Goal: Task Accomplishment & Management: Complete application form

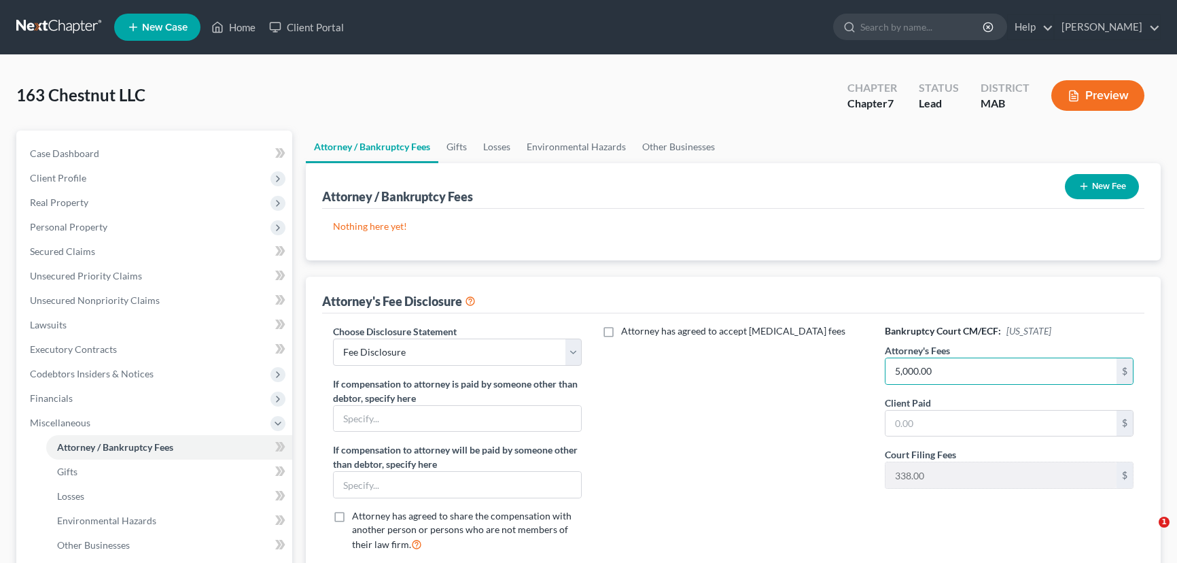
select select "3"
click at [244, 27] on link "Home" at bounding box center [234, 27] width 58 height 24
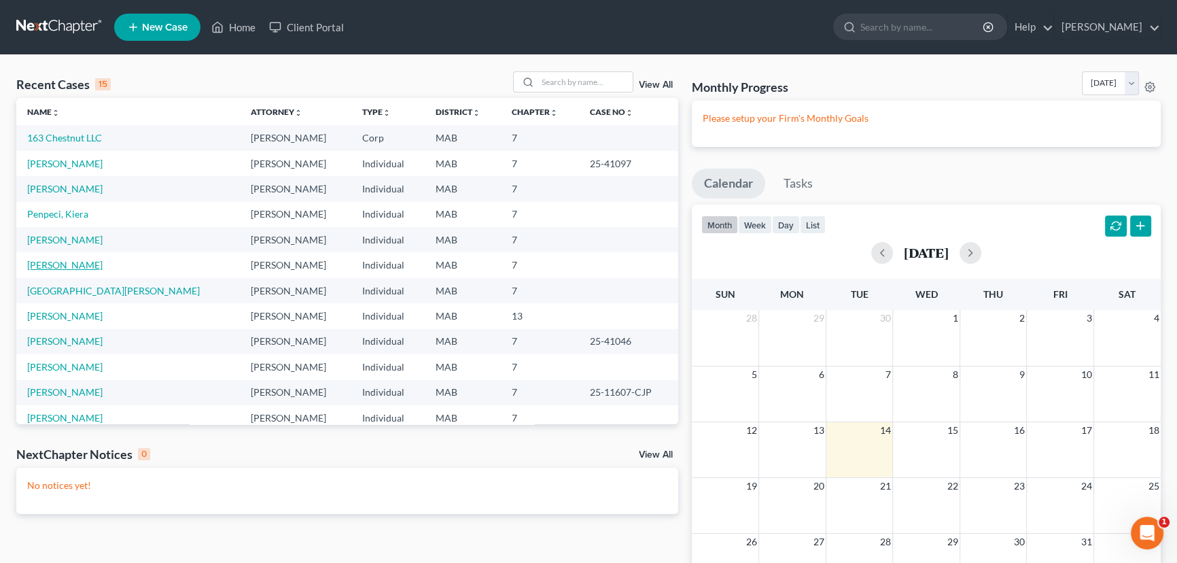
click at [45, 263] on link "[PERSON_NAME]" at bounding box center [64, 265] width 75 height 12
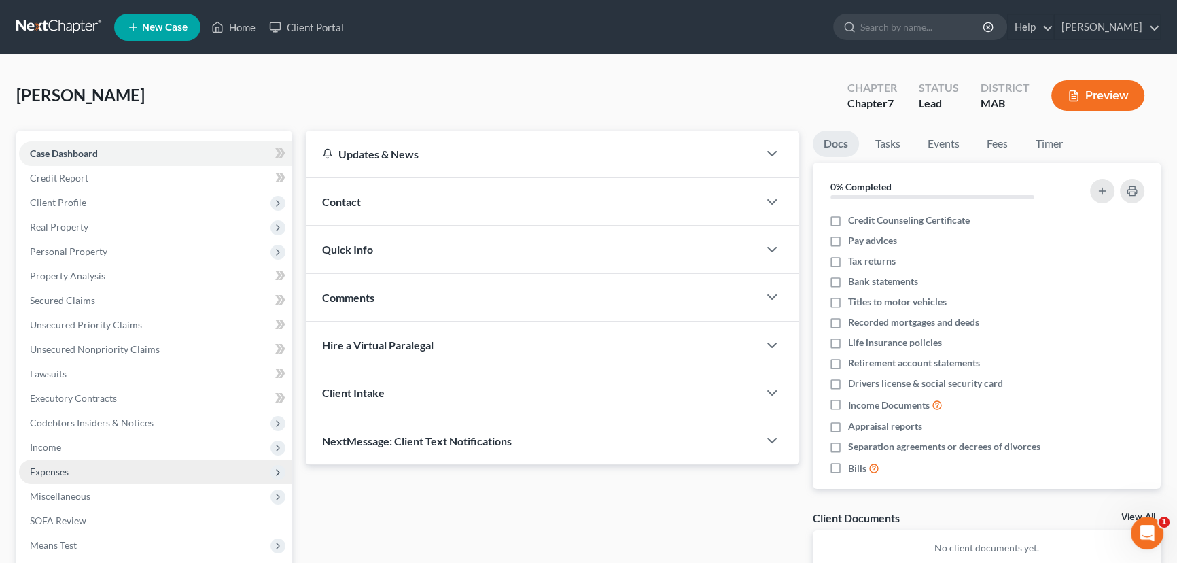
click at [68, 470] on span "Expenses" at bounding box center [49, 472] width 39 height 12
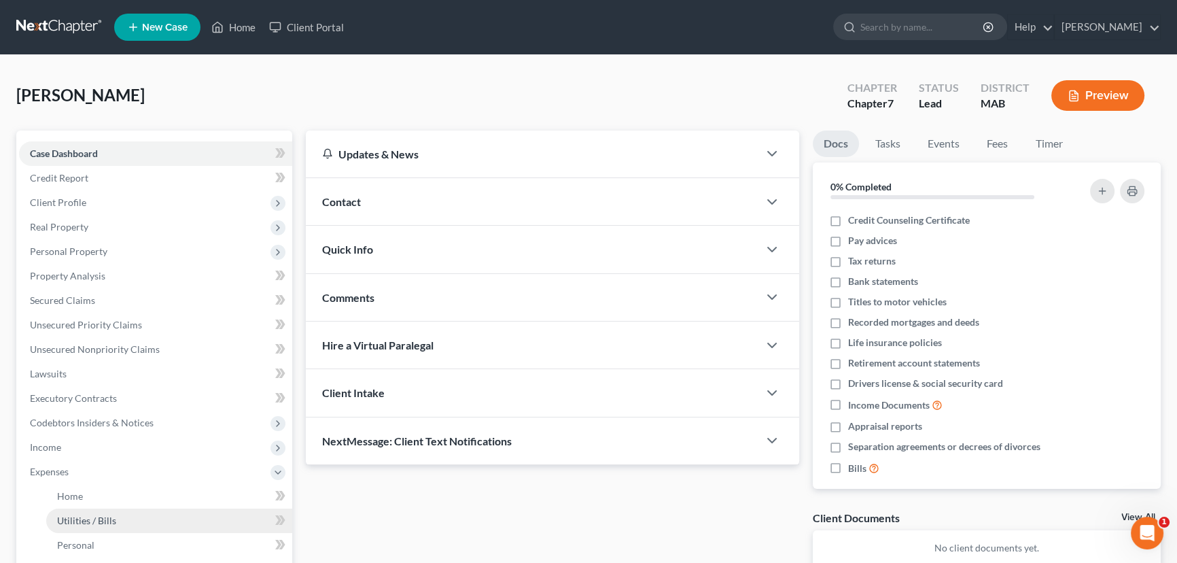
click at [95, 521] on span "Utilities / Bills" at bounding box center [86, 521] width 59 height 12
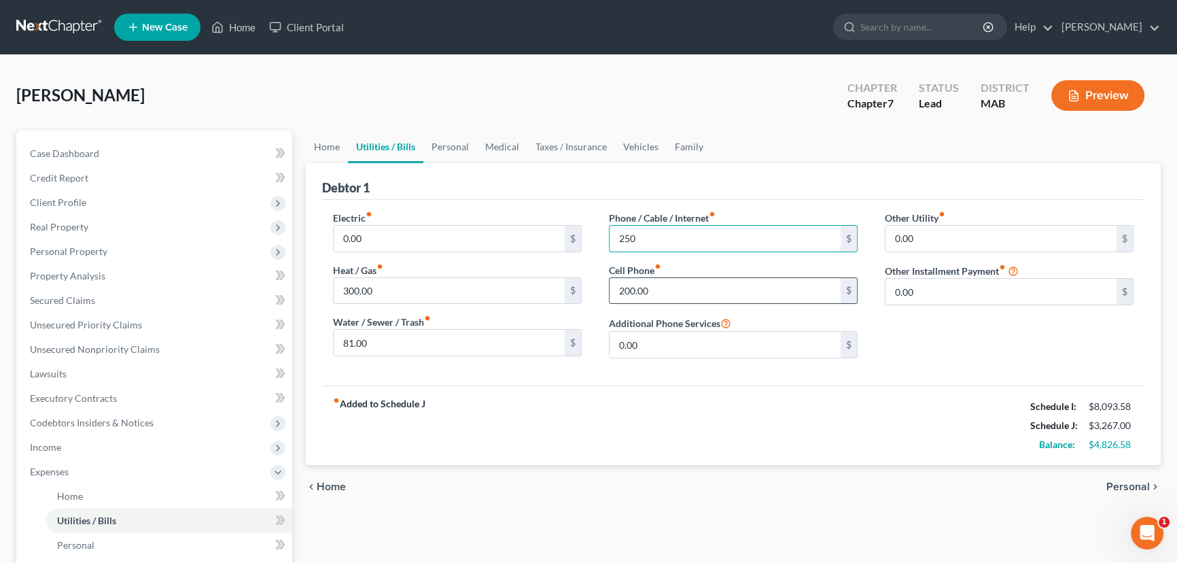
type input "250"
click at [708, 411] on div "fiber_manual_record Added to Schedule J Schedule I: $8,093.58 Schedule J: $3,31…" at bounding box center [733, 425] width 823 height 80
click at [68, 495] on span "Home" at bounding box center [70, 496] width 26 height 12
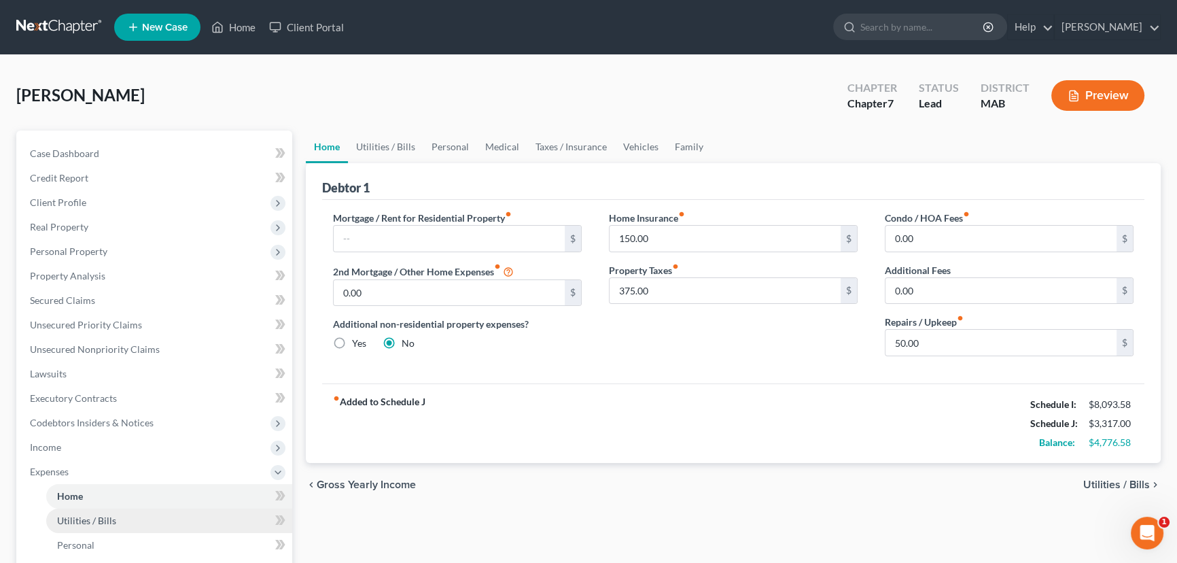
click at [82, 523] on span "Utilities / Bills" at bounding box center [86, 521] width 59 height 12
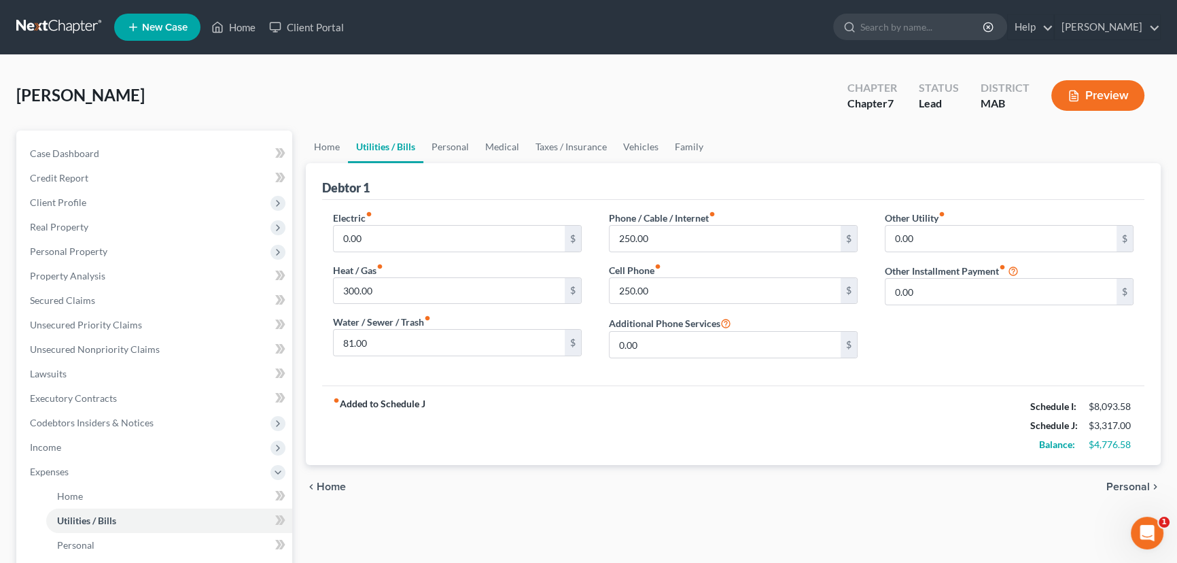
click at [1128, 483] on span "Personal" at bounding box center [1129, 486] width 44 height 11
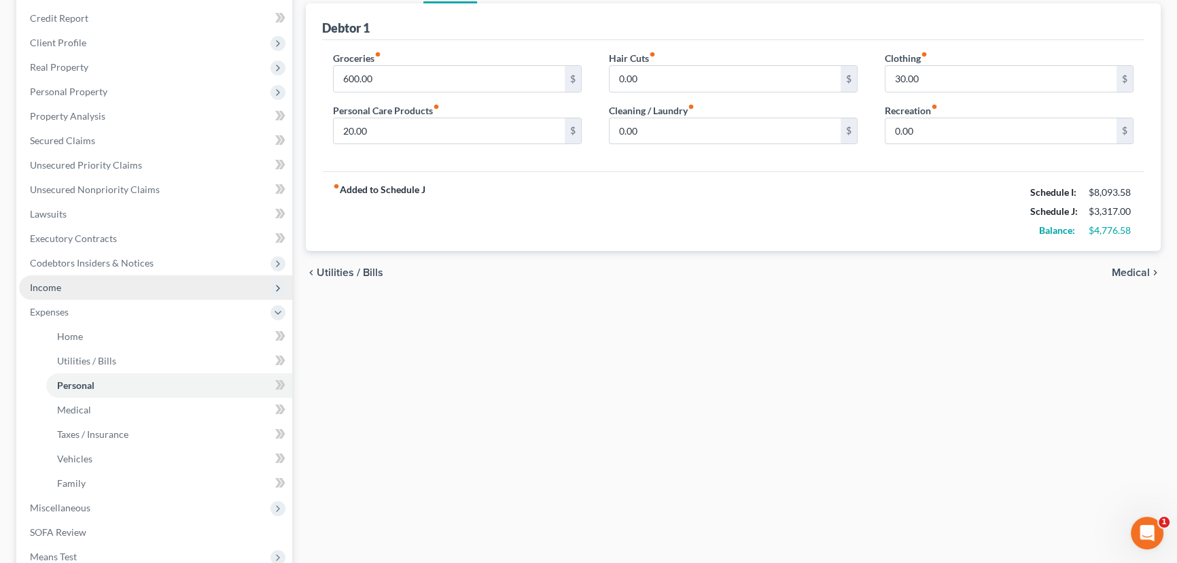
scroll to position [185, 0]
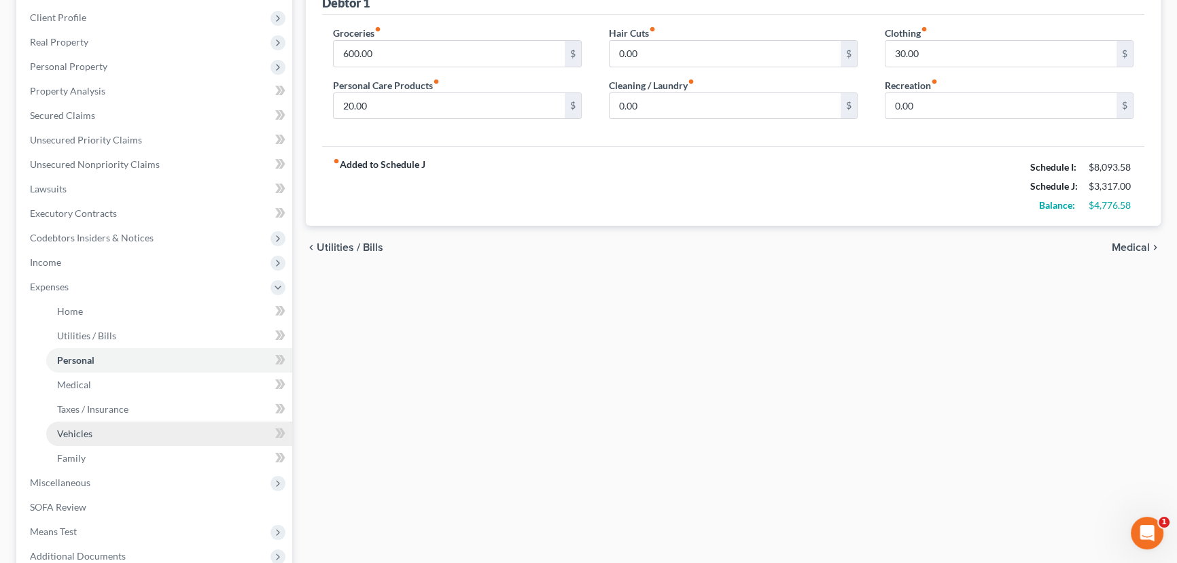
click at [103, 432] on link "Vehicles" at bounding box center [169, 433] width 246 height 24
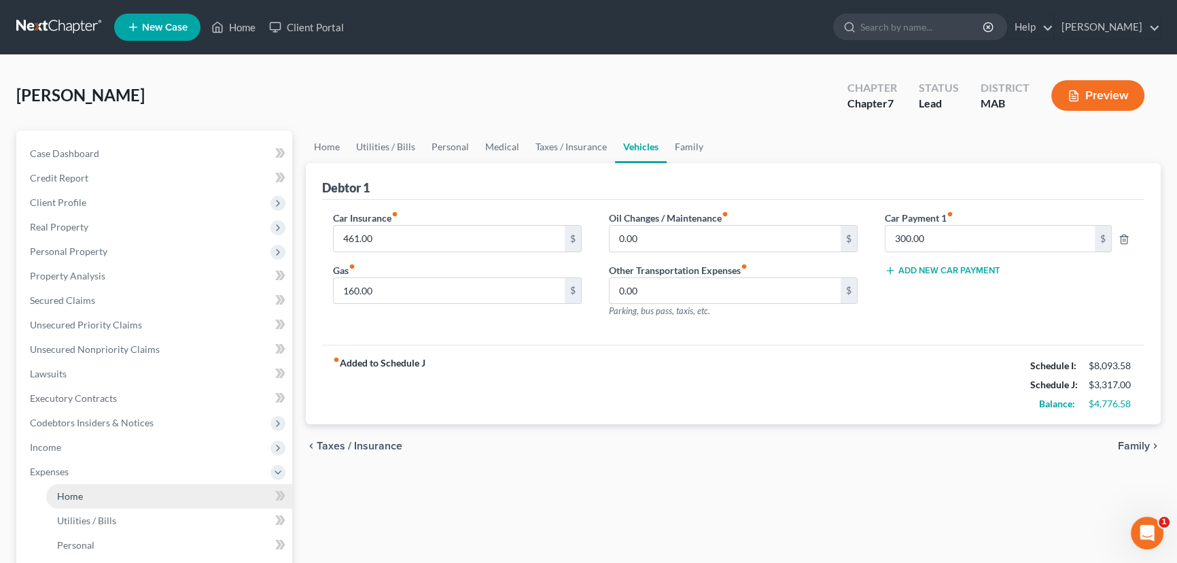
click at [87, 492] on link "Home" at bounding box center [169, 496] width 246 height 24
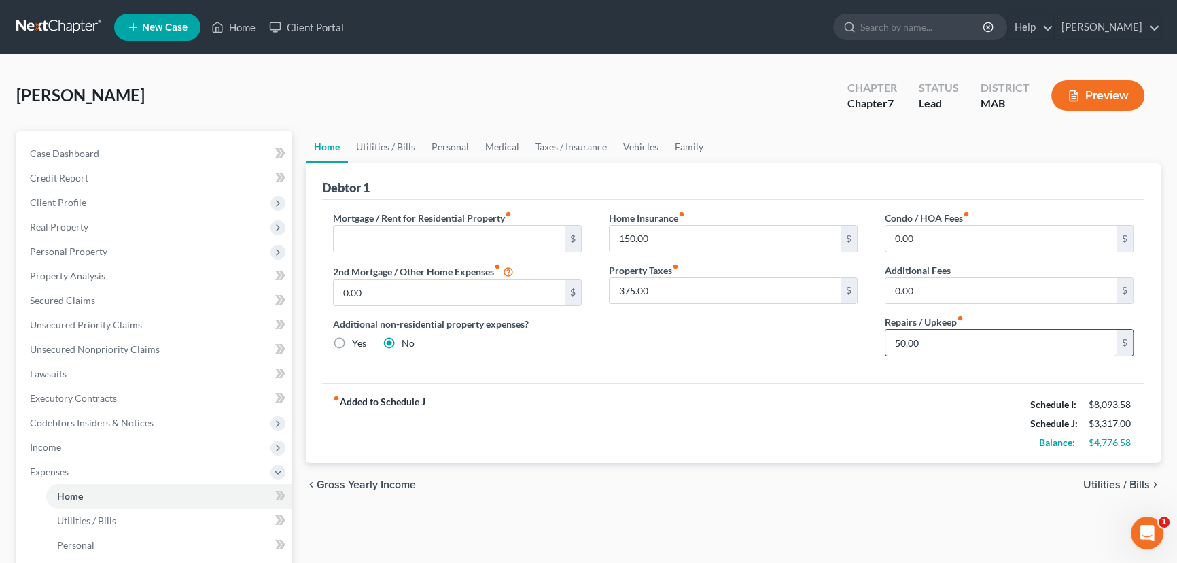
click at [894, 338] on input "50.00" at bounding box center [1001, 343] width 231 height 26
type input "175"
click at [890, 362] on div "Condo / HOA Fees fiber_manual_record 0.00 $ Additional Fees 0.00 $ Repairs / Up…" at bounding box center [1010, 289] width 276 height 156
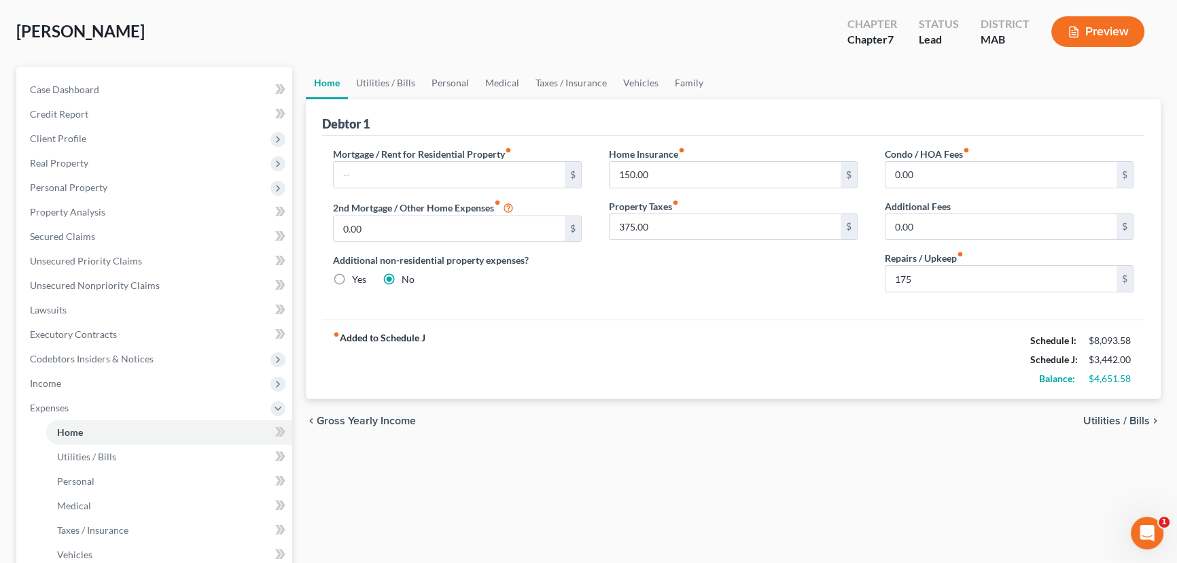
scroll to position [123, 0]
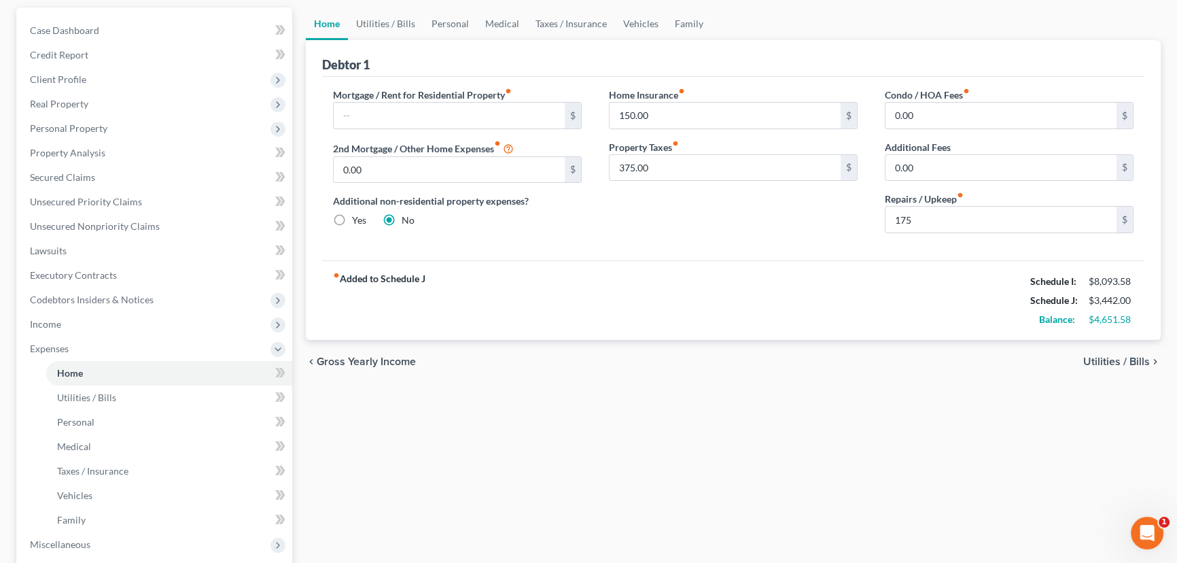
click at [1107, 356] on span "Utilities / Bills" at bounding box center [1117, 361] width 67 height 11
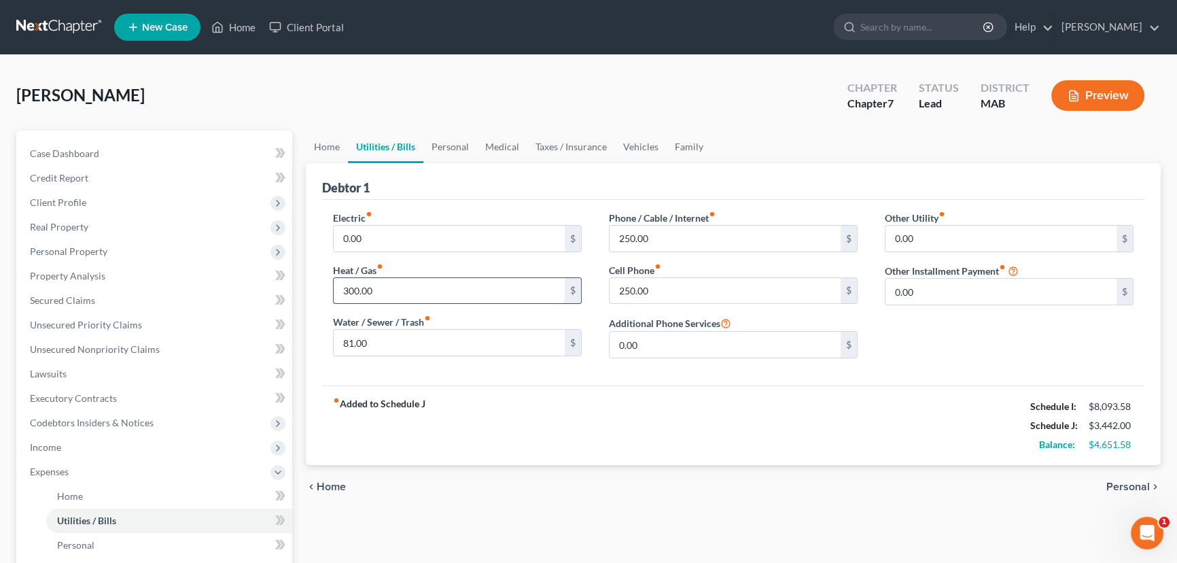
click at [349, 288] on input "300.00" at bounding box center [449, 291] width 231 height 26
click at [351, 288] on input "300.00" at bounding box center [449, 291] width 231 height 26
type input "350"
click at [1126, 483] on span "Personal" at bounding box center [1129, 486] width 44 height 11
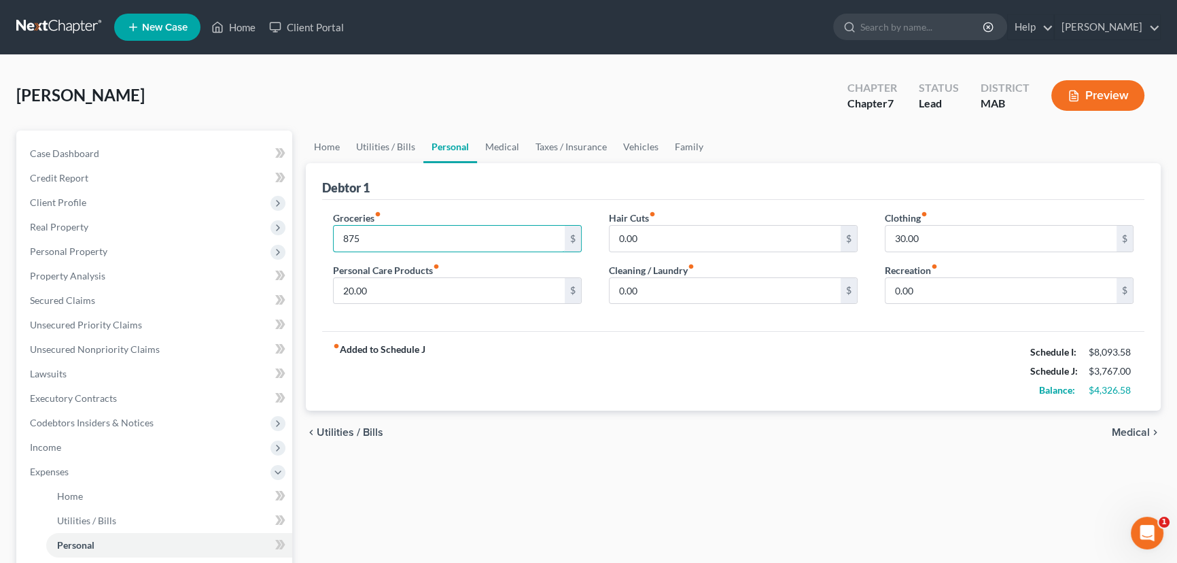
type input "875"
click at [522, 369] on div "fiber_manual_record Added to Schedule J Schedule I: $8,093.58 Schedule J: $3,76…" at bounding box center [733, 371] width 823 height 80
click at [345, 287] on input "20.00" at bounding box center [449, 291] width 231 height 26
type input "125.00"
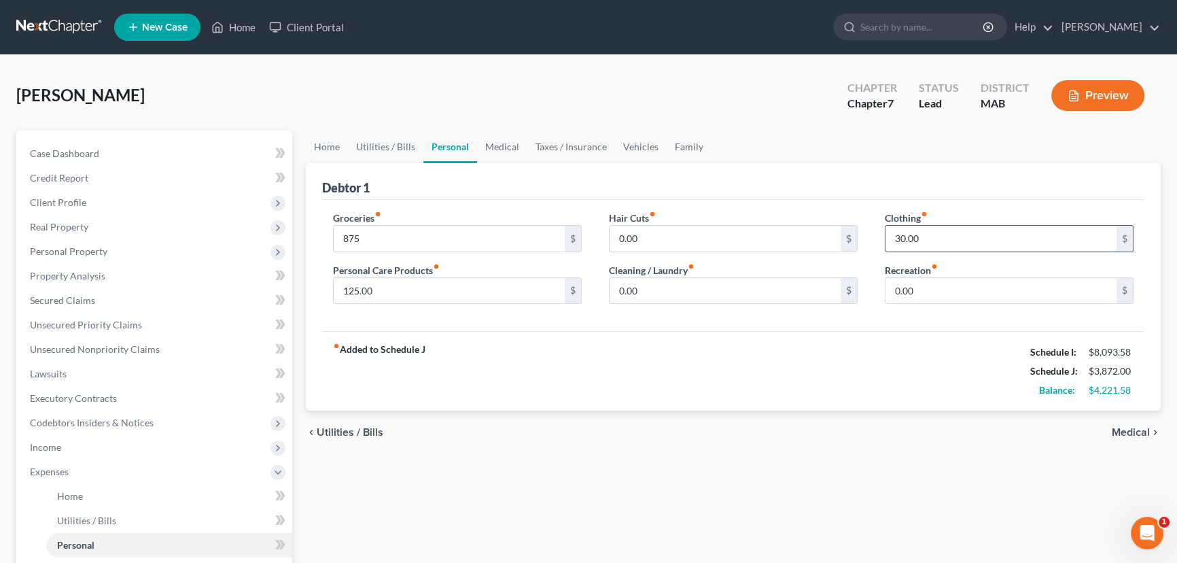
click at [900, 241] on input "30.00" at bounding box center [1001, 239] width 231 height 26
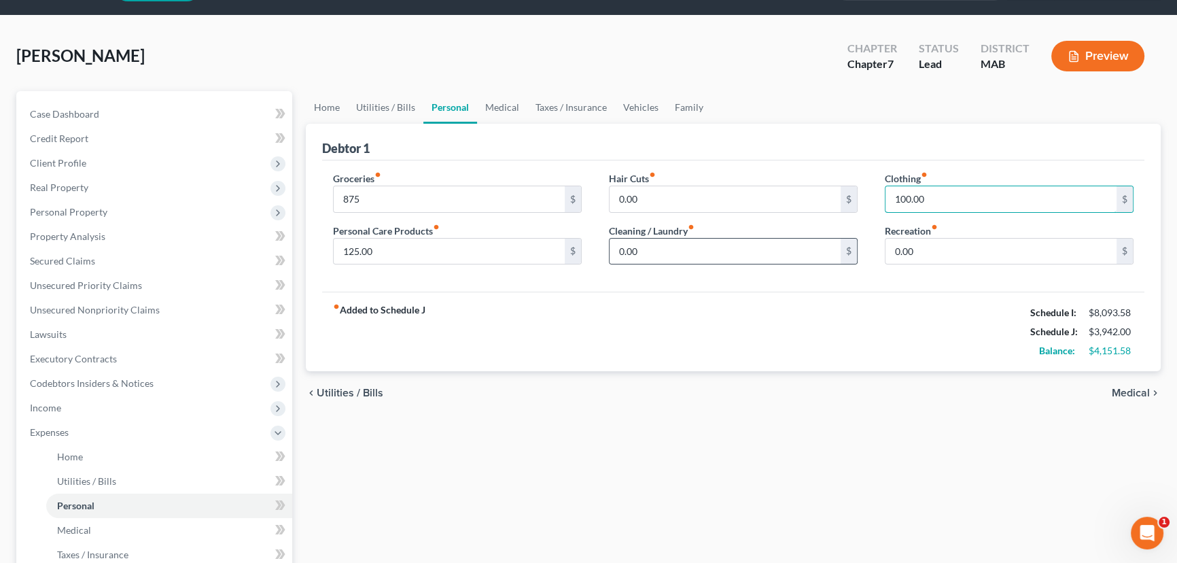
scroll to position [61, 0]
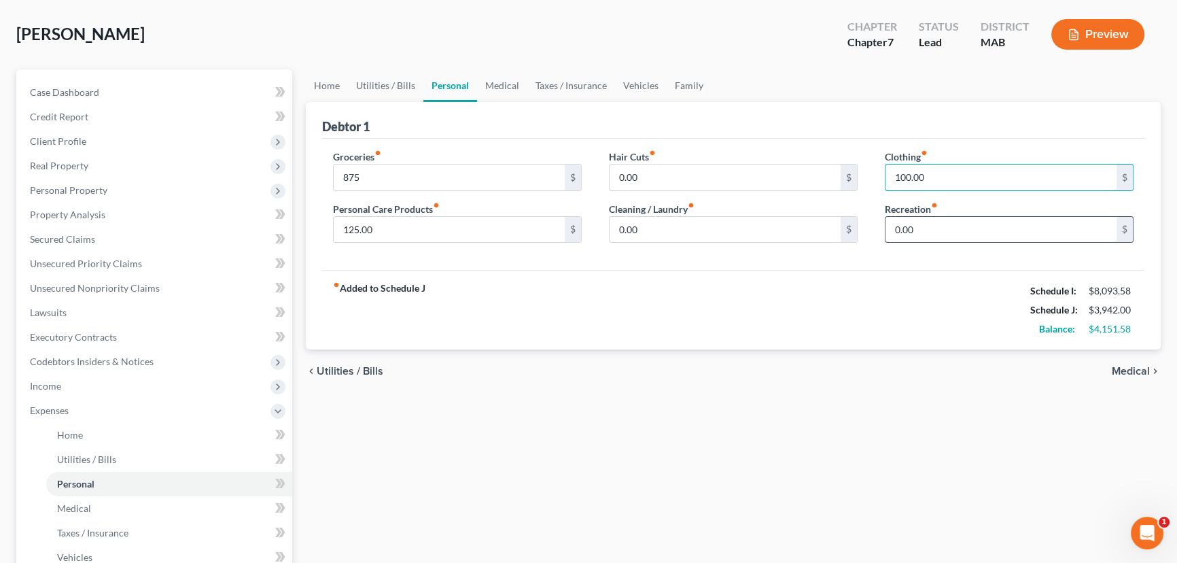
type input "100.00"
click at [922, 225] on input "0.00" at bounding box center [1001, 230] width 231 height 26
type input "130.00"
click at [1125, 369] on span "Medical" at bounding box center [1131, 371] width 38 height 11
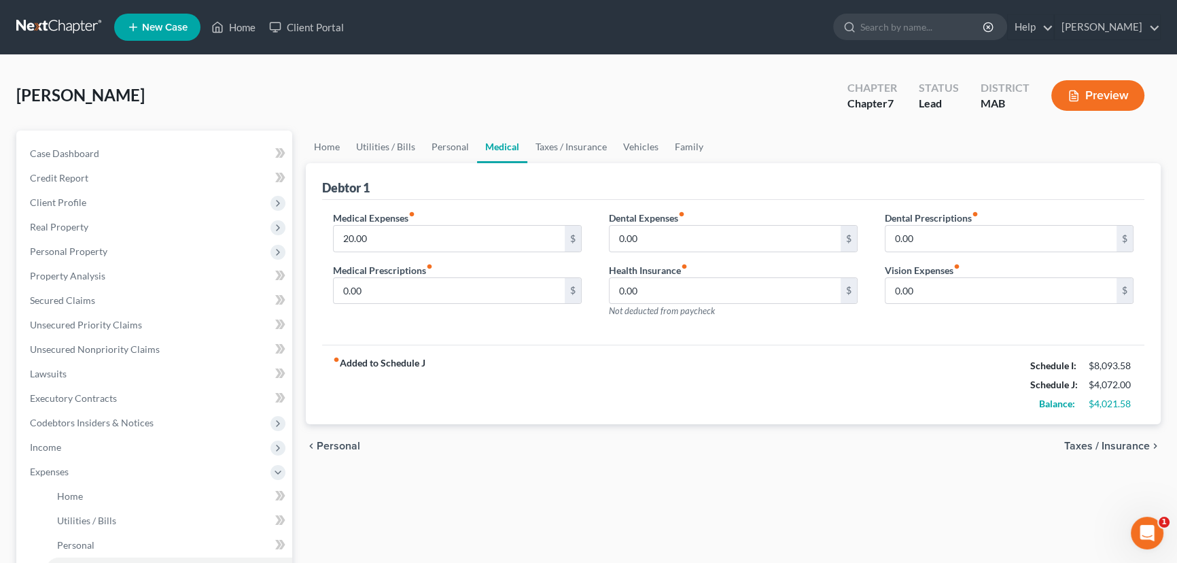
click at [1121, 442] on span "Taxes / Insurance" at bounding box center [1108, 446] width 86 height 11
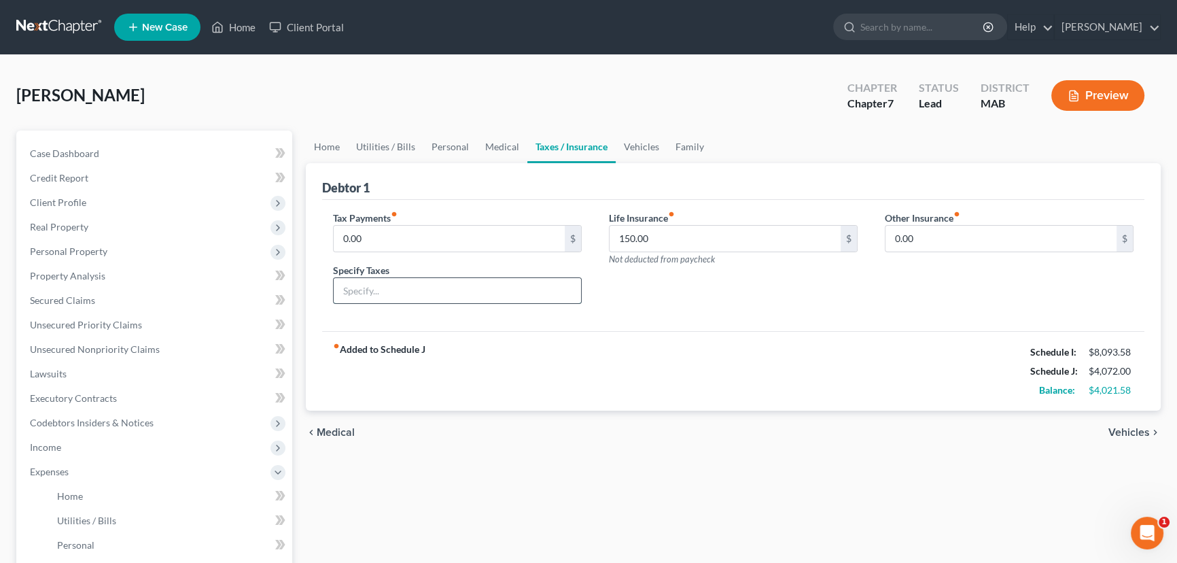
click at [382, 283] on input "text" at bounding box center [457, 291] width 247 height 26
type input "Excise taxes"
click at [1120, 429] on span "Vehicles" at bounding box center [1129, 432] width 41 height 11
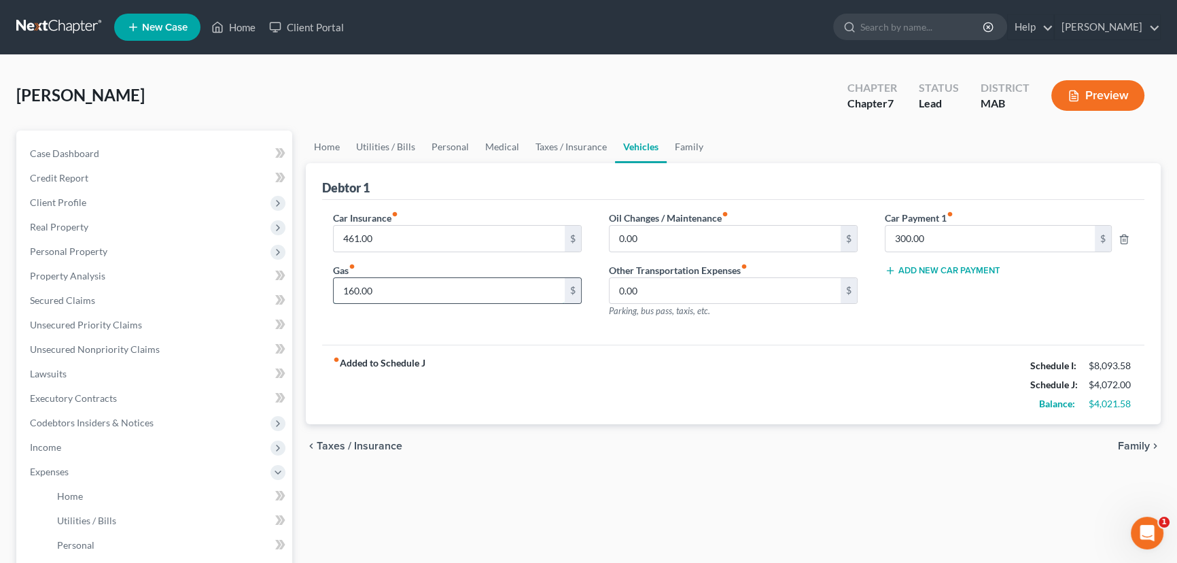
click at [343, 286] on input "160.00" at bounding box center [449, 291] width 231 height 26
click at [659, 239] on input "0.00" at bounding box center [725, 239] width 231 height 26
type input "50.00"
click at [345, 291] on input "160.00" at bounding box center [449, 291] width 231 height 26
type input "250"
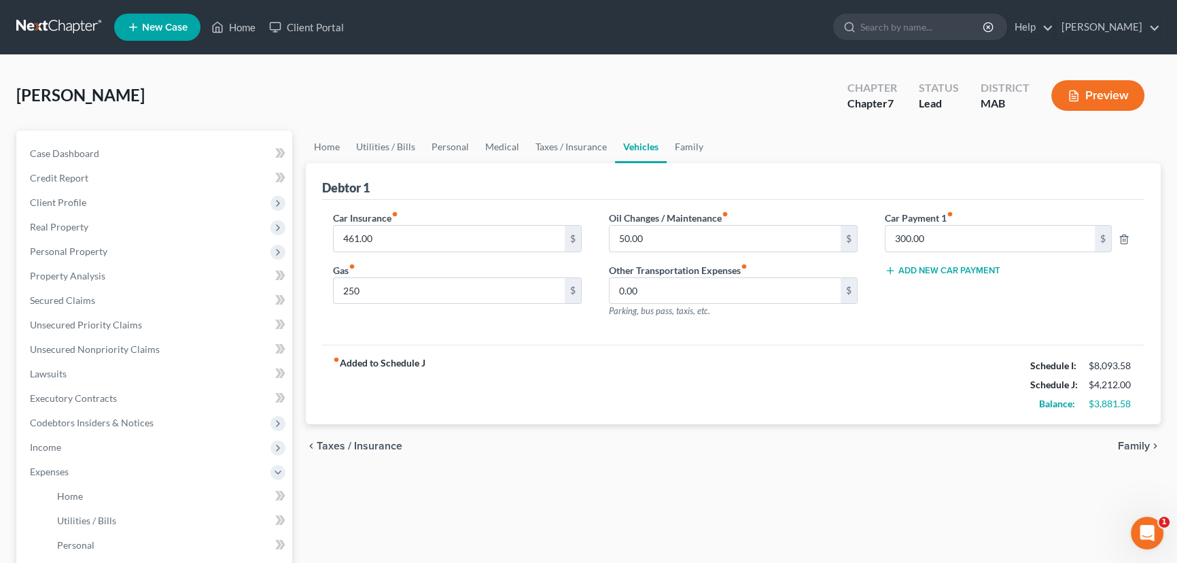
click at [1128, 441] on span "Family" at bounding box center [1134, 446] width 32 height 11
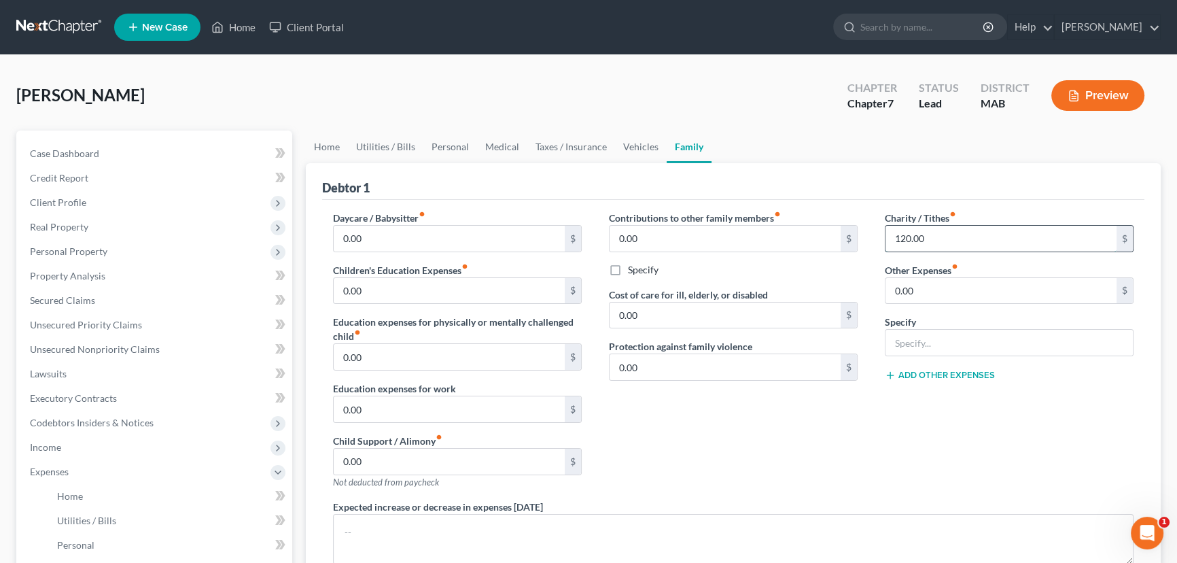
click at [910, 239] on input "120.00" at bounding box center [1001, 239] width 231 height 26
click at [905, 234] on input "120.00" at bounding box center [1001, 239] width 231 height 26
click at [911, 238] on input "1,250.0" at bounding box center [1001, 239] width 231 height 26
click at [912, 238] on input "1,250.0" at bounding box center [1001, 239] width 231 height 26
type input "125.00"
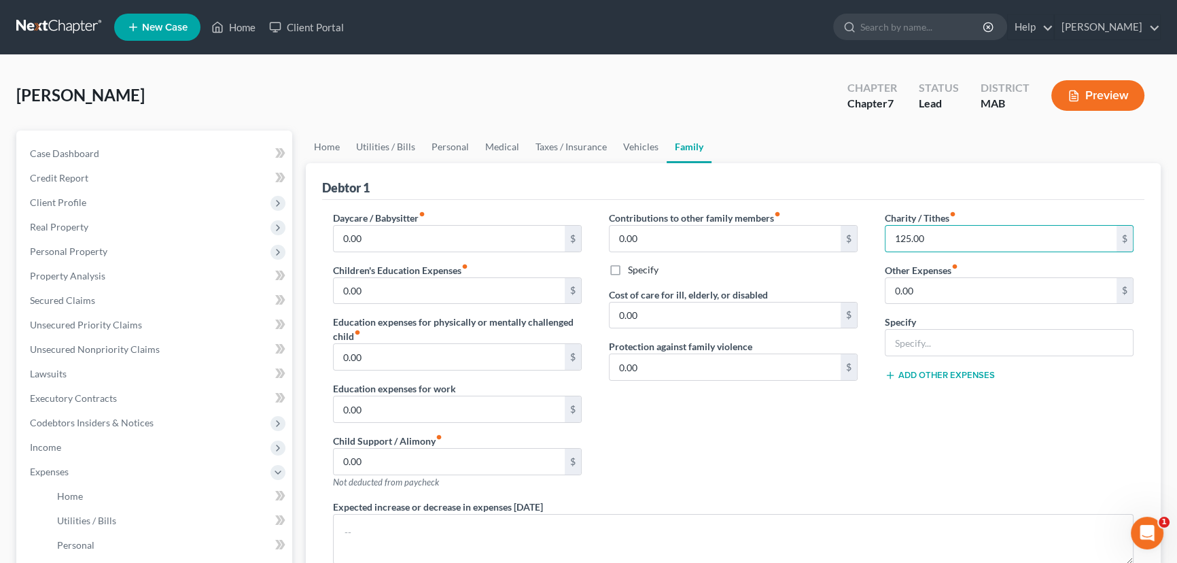
click at [1097, 88] on button "Preview" at bounding box center [1098, 95] width 93 height 31
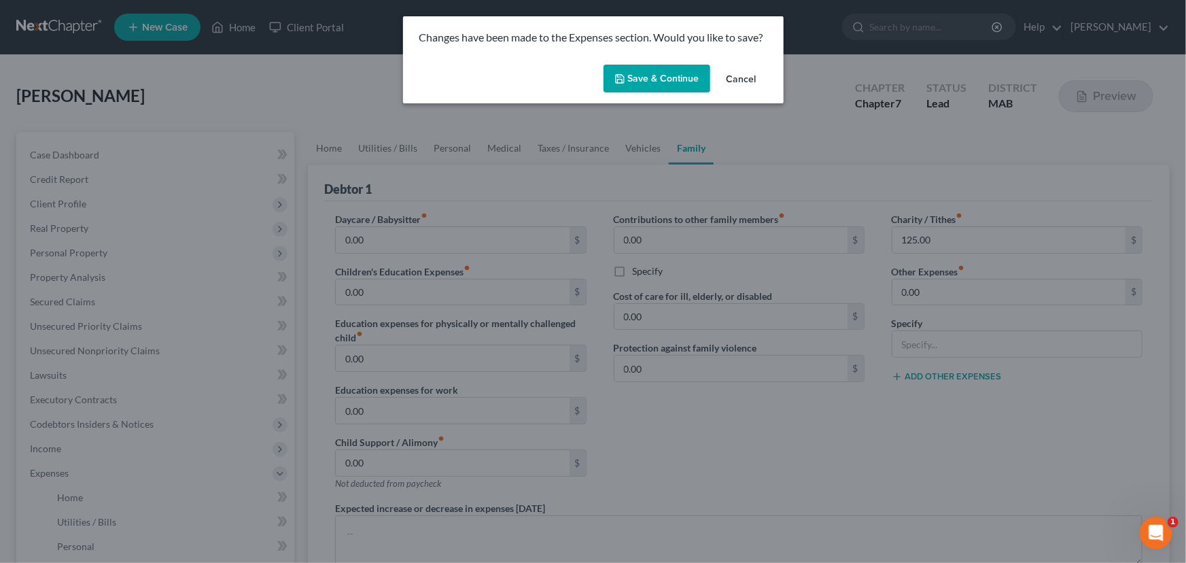
click at [629, 77] on button "Save & Continue" at bounding box center [657, 79] width 107 height 29
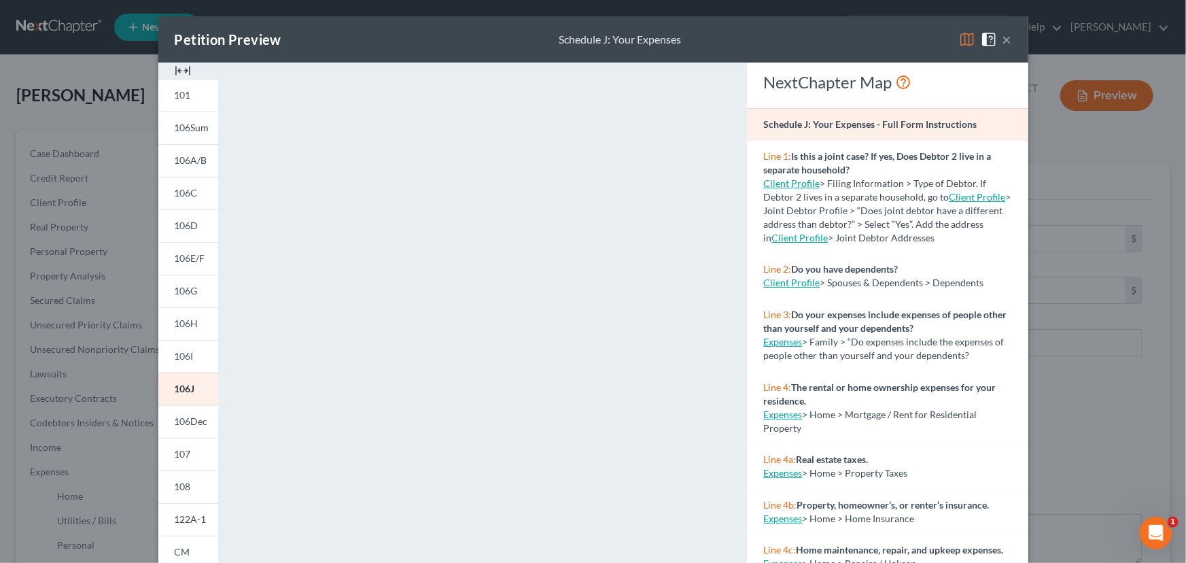
click at [1005, 39] on button "×" at bounding box center [1008, 39] width 10 height 16
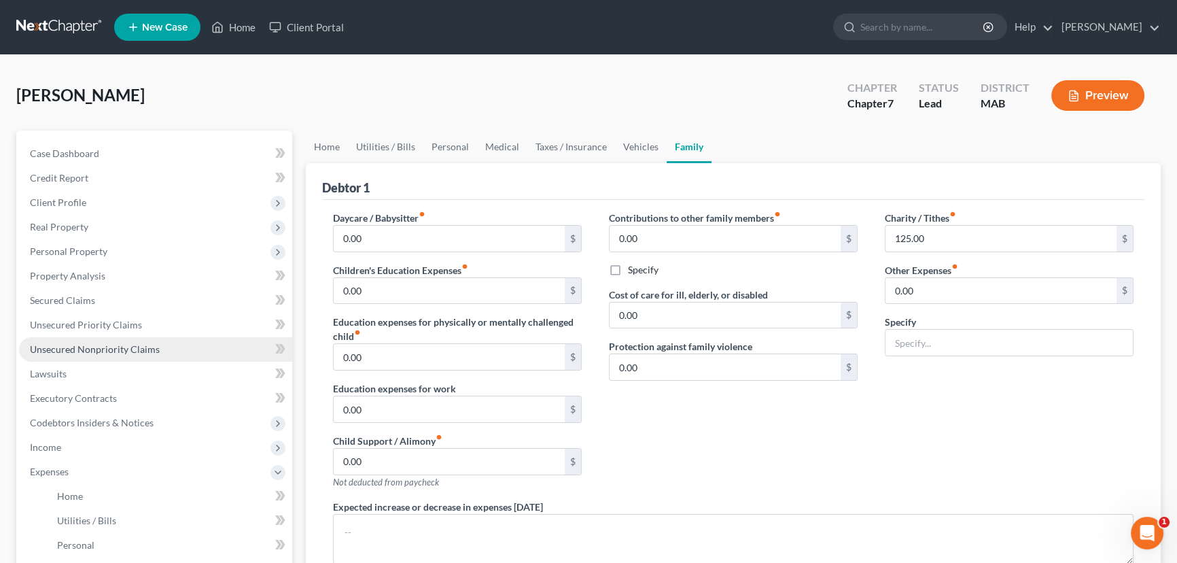
click at [63, 345] on span "Unsecured Nonpriority Claims" at bounding box center [95, 349] width 130 height 12
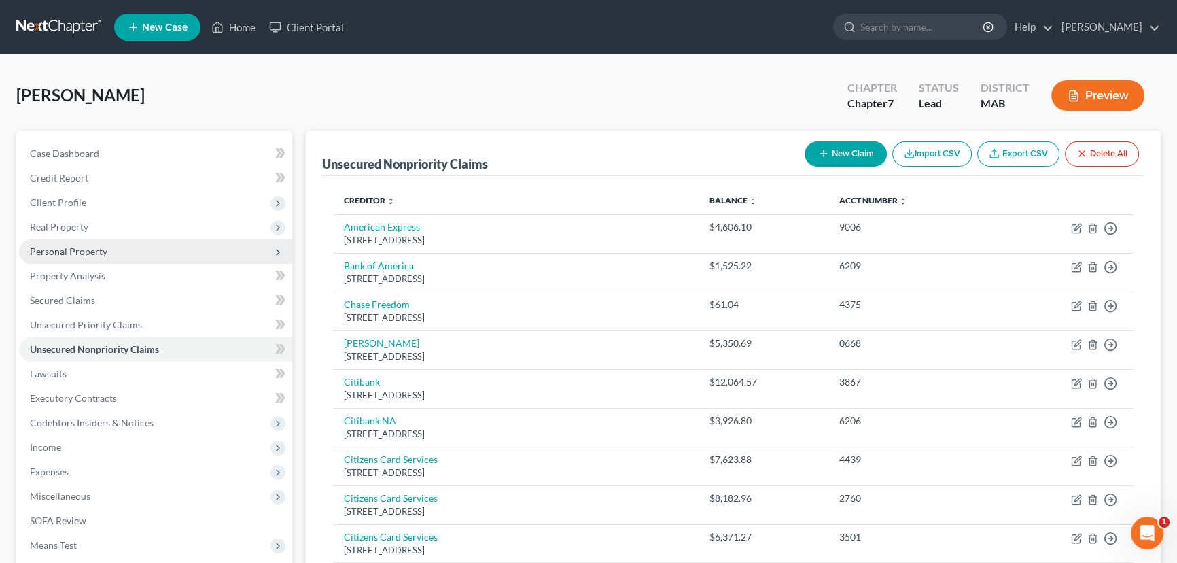
click at [65, 252] on span "Personal Property" at bounding box center [68, 251] width 77 height 12
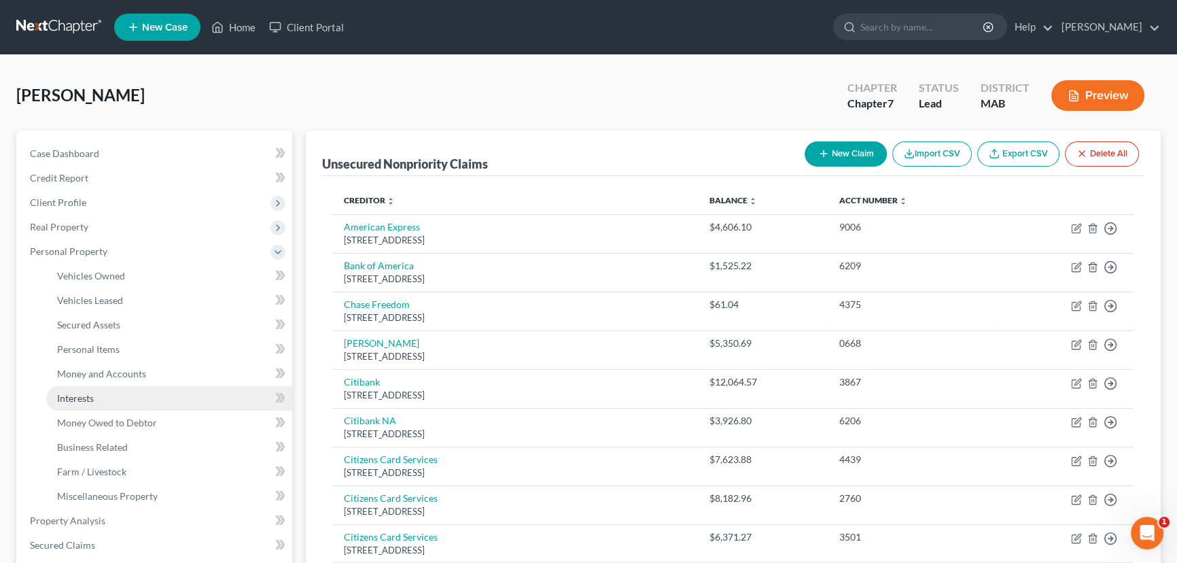
click at [84, 396] on span "Interests" at bounding box center [75, 398] width 37 height 12
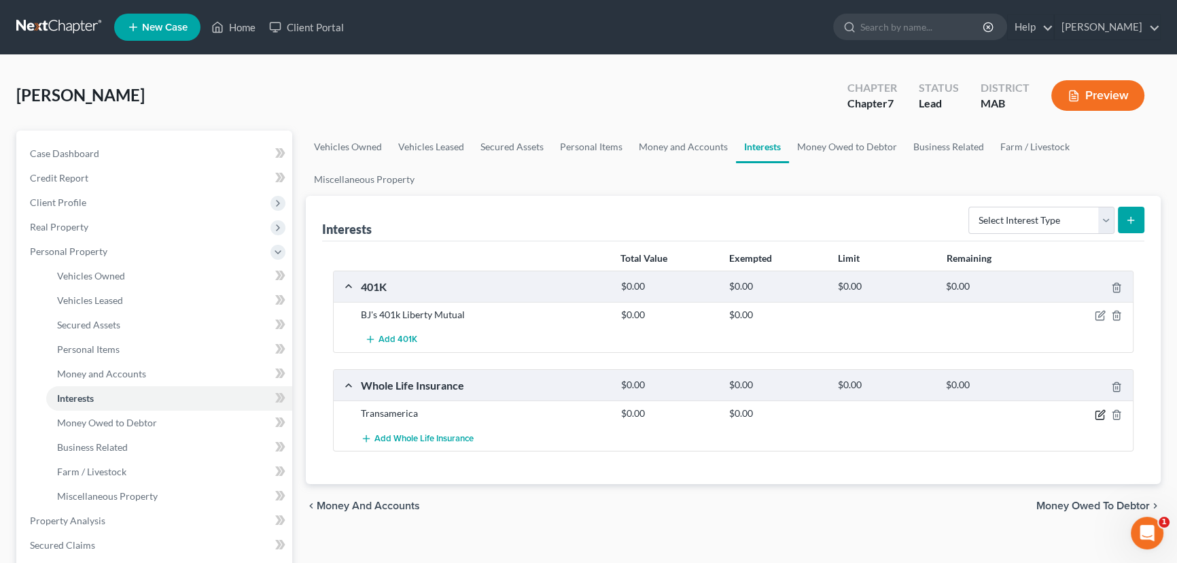
click at [1101, 414] on icon "button" at bounding box center [1102, 413] width 6 height 6
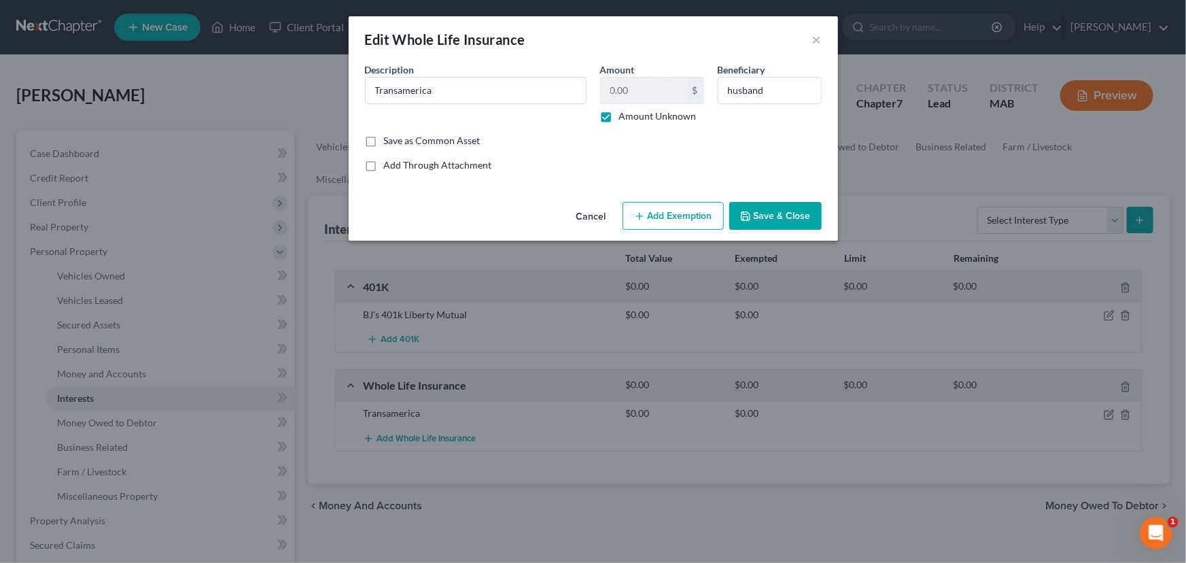
click at [619, 117] on label "Amount Unknown" at bounding box center [657, 116] width 77 height 14
click at [625, 117] on input "Amount Unknown" at bounding box center [629, 113] width 9 height 9
checkbox input "false"
click at [775, 216] on button "Save & Close" at bounding box center [775, 216] width 92 height 29
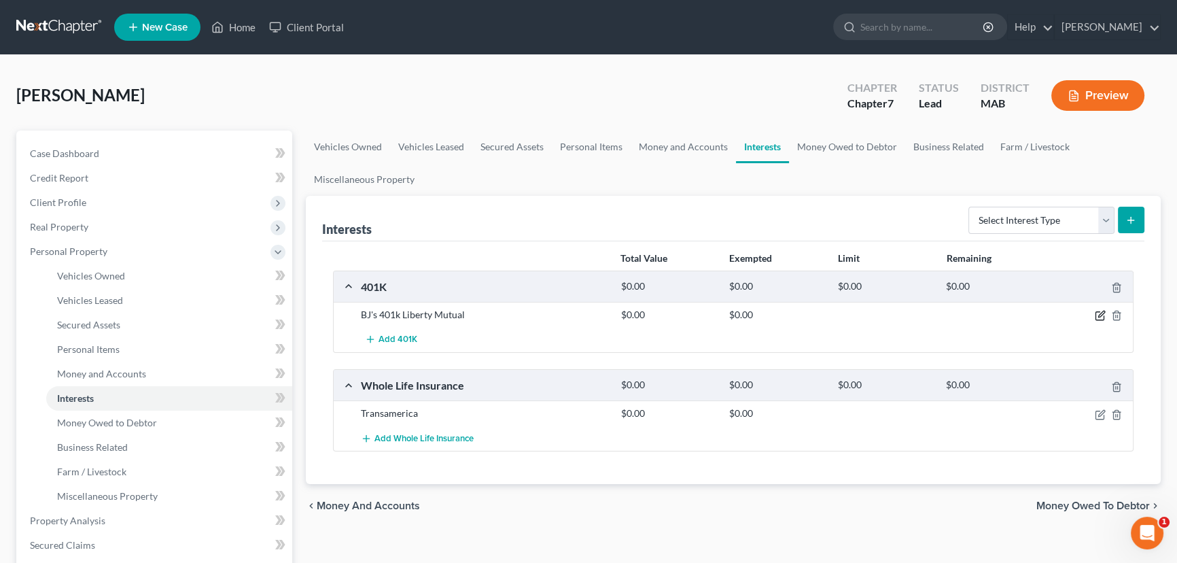
click at [1102, 312] on icon "button" at bounding box center [1100, 315] width 11 height 11
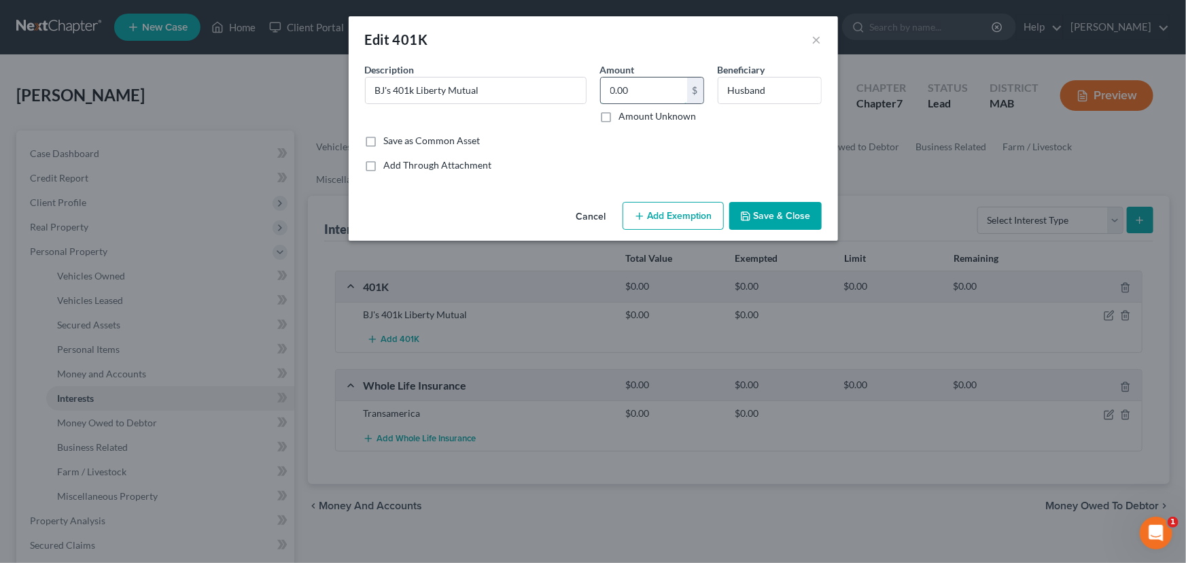
click at [613, 92] on input "0.00" at bounding box center [644, 90] width 86 height 26
type input "62,700.70"
click at [662, 209] on button "Add Exemption" at bounding box center [673, 216] width 101 height 29
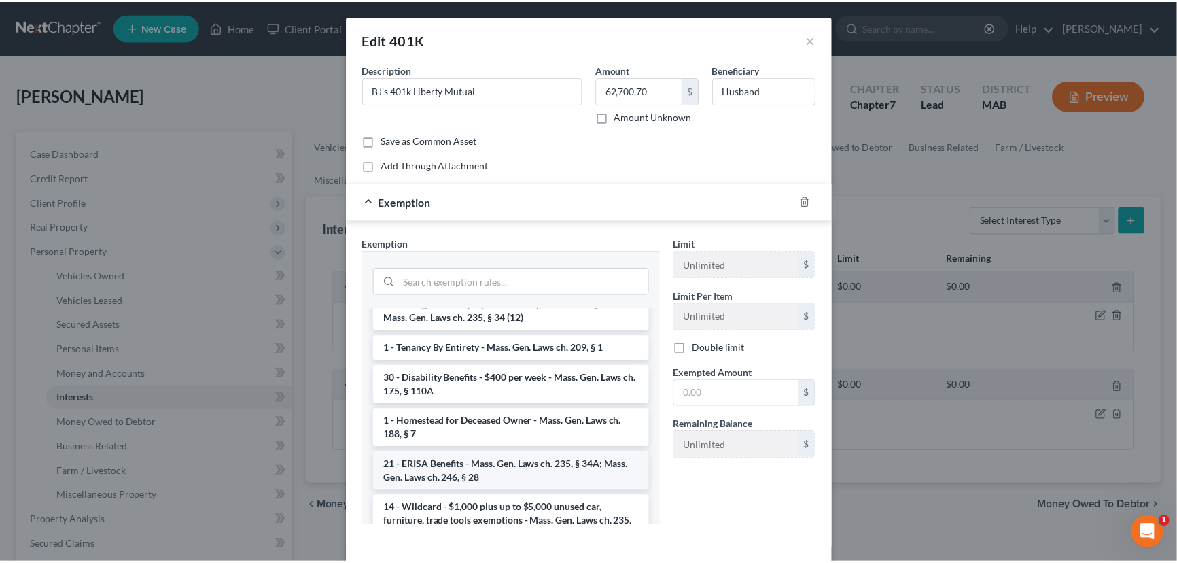
scroll to position [1882, 0]
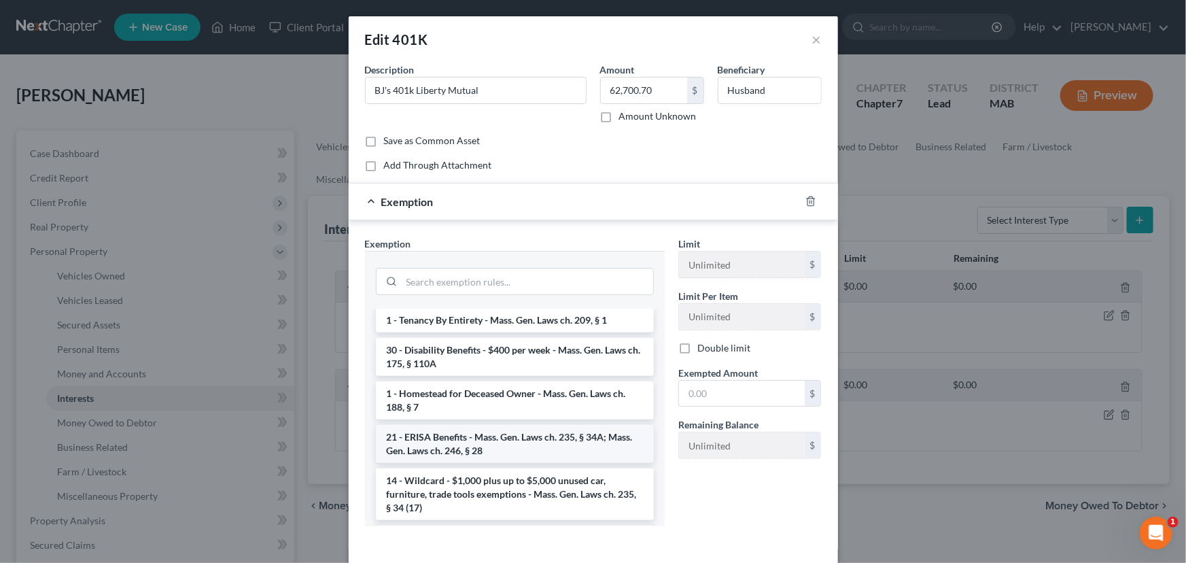
click at [487, 463] on li "21 - ERISA Benefits - Mass. Gen. Laws ch. 235, § 34A; Mass. Gen. Laws ch. 246, …" at bounding box center [515, 444] width 278 height 38
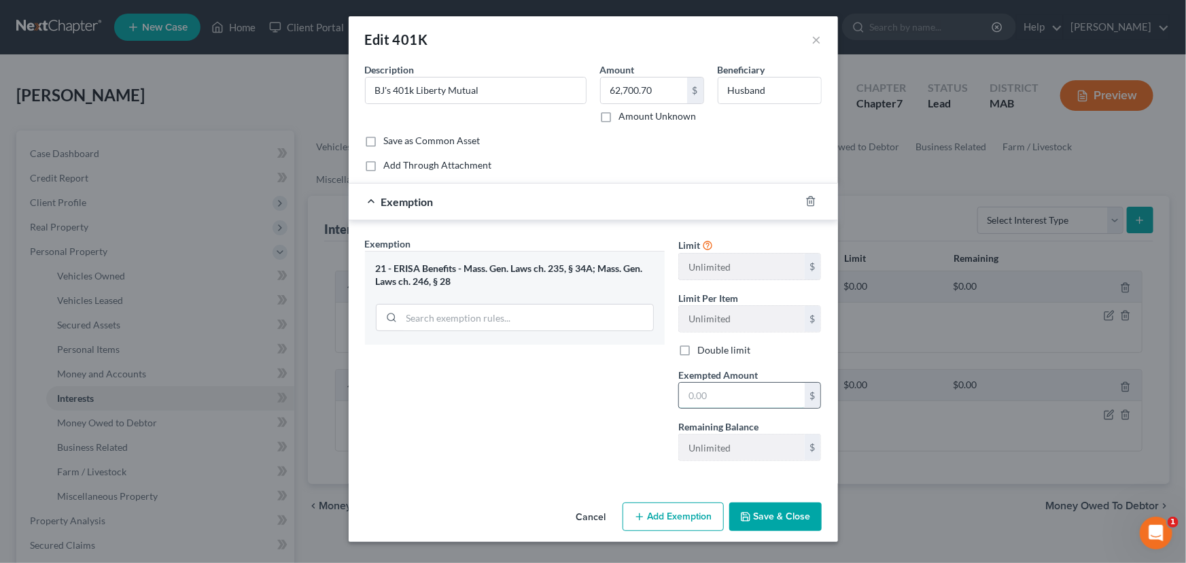
click at [708, 390] on input "text" at bounding box center [742, 396] width 126 height 26
type input "63,000.00"
click at [782, 512] on button "Save & Close" at bounding box center [775, 516] width 92 height 29
